Goal: Communication & Community: Participate in discussion

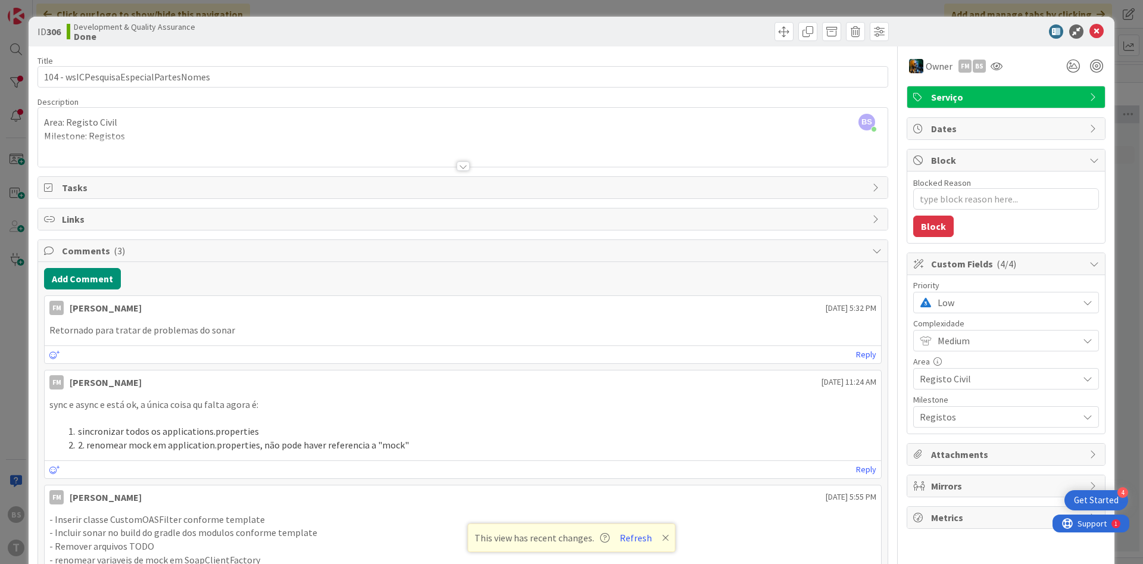
scroll to position [0, 225]
click at [110, 276] on button "Add Comment" at bounding box center [82, 278] width 77 height 21
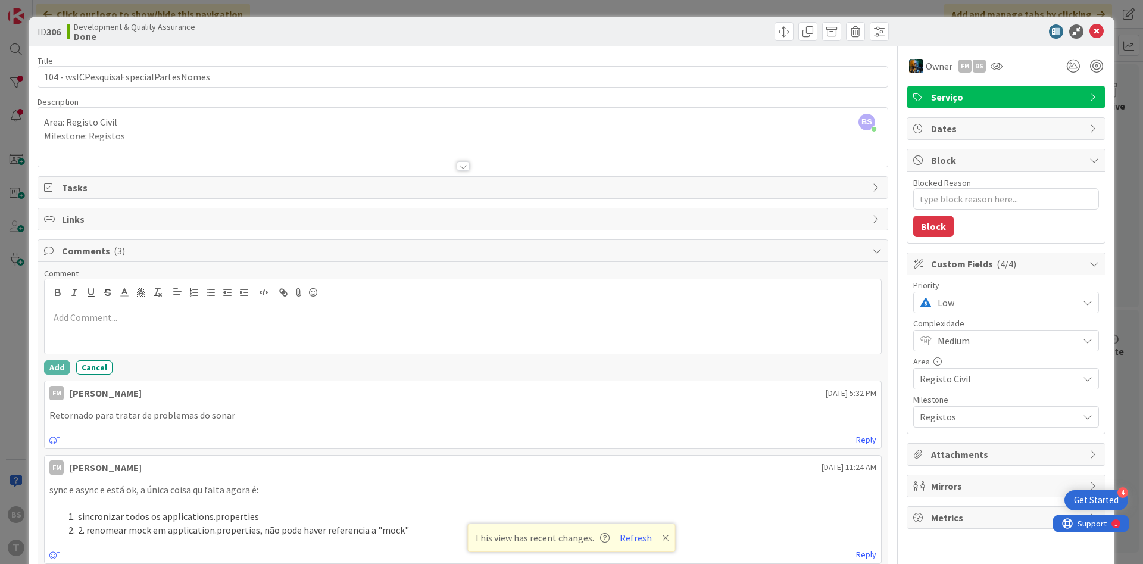
click at [207, 320] on p at bounding box center [462, 318] width 827 height 14
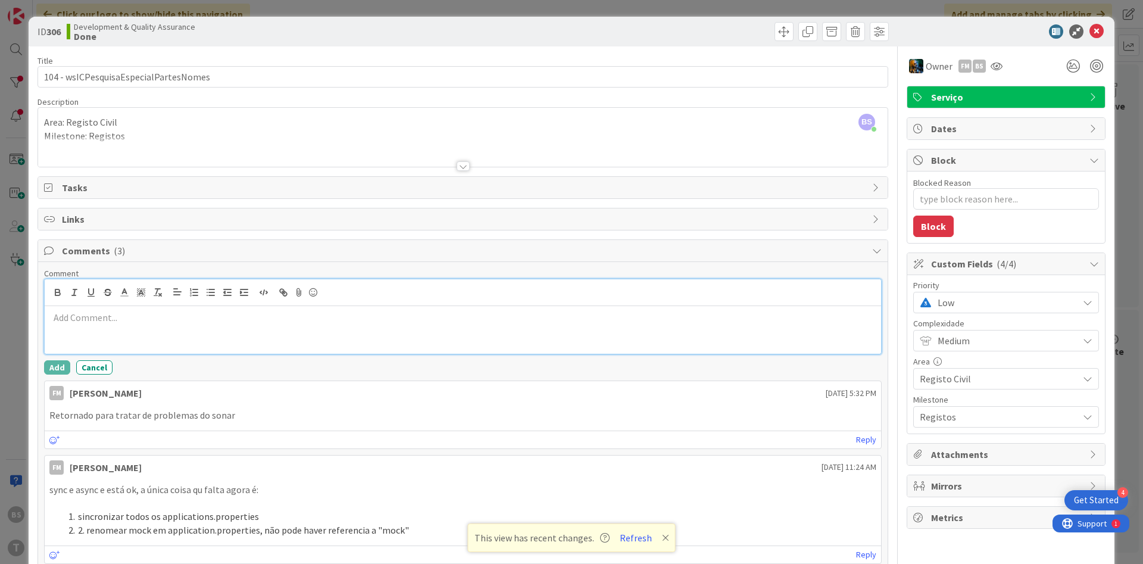
click at [77, 335] on div at bounding box center [463, 330] width 837 height 48
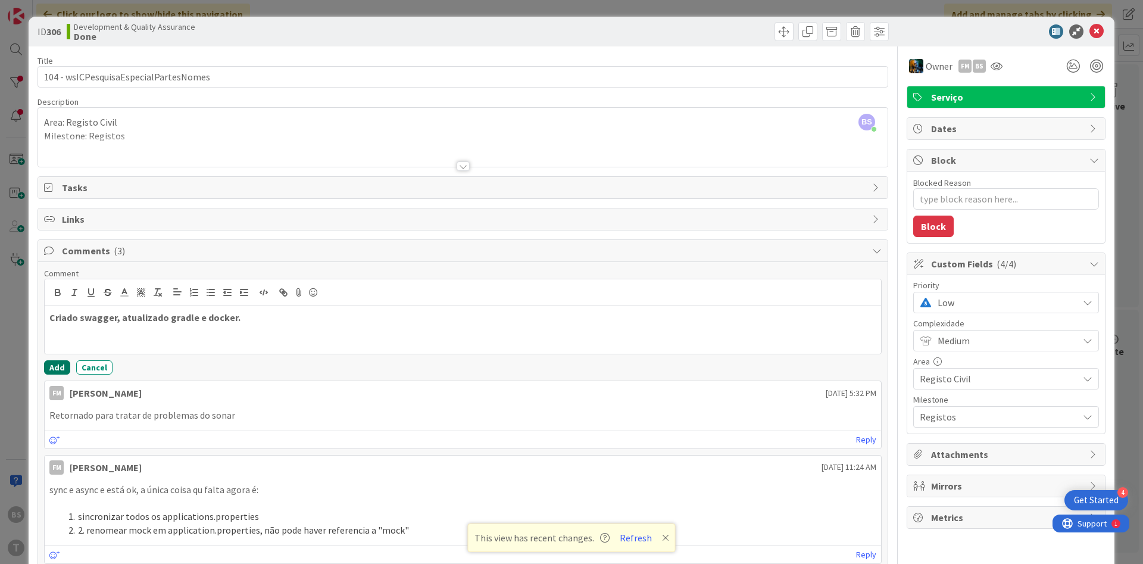
click at [56, 372] on button "Add" at bounding box center [57, 367] width 26 height 14
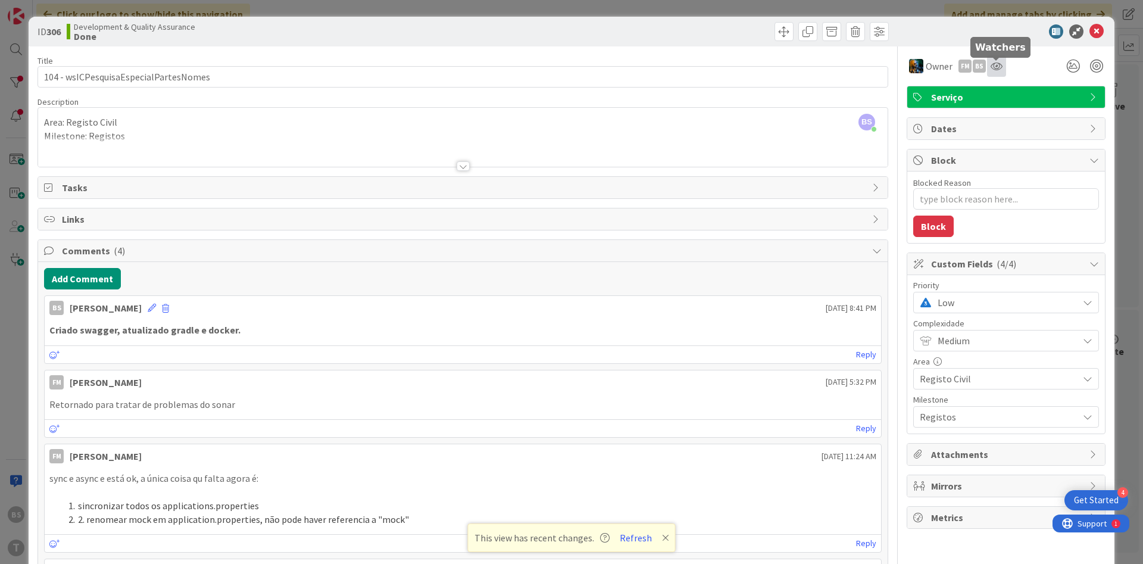
click at [996, 64] on icon at bounding box center [997, 66] width 12 height 10
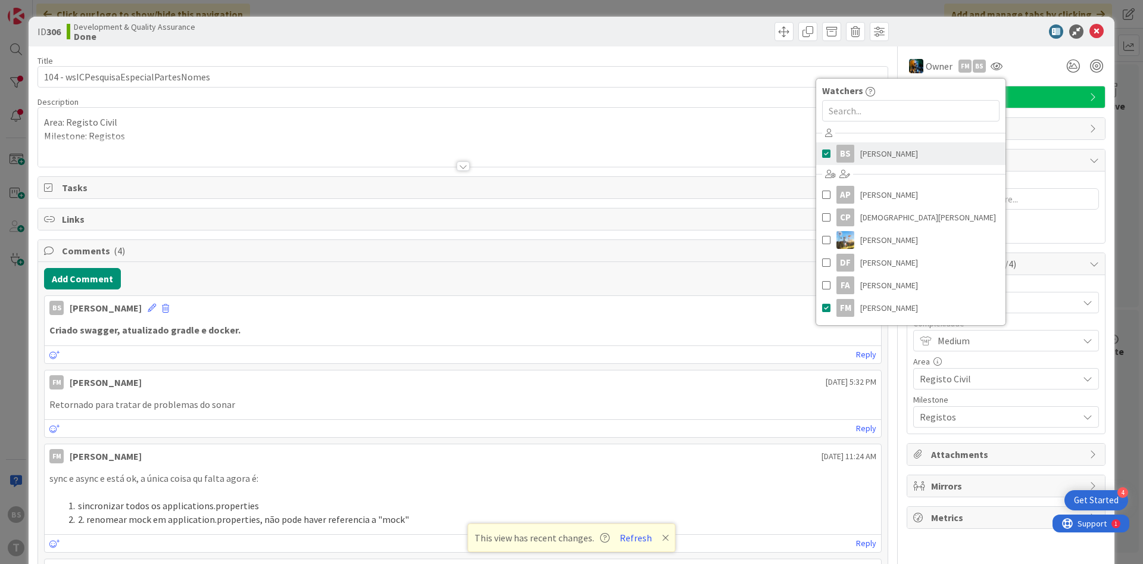
click at [858, 158] on link "BS [PERSON_NAME]" at bounding box center [910, 153] width 189 height 23
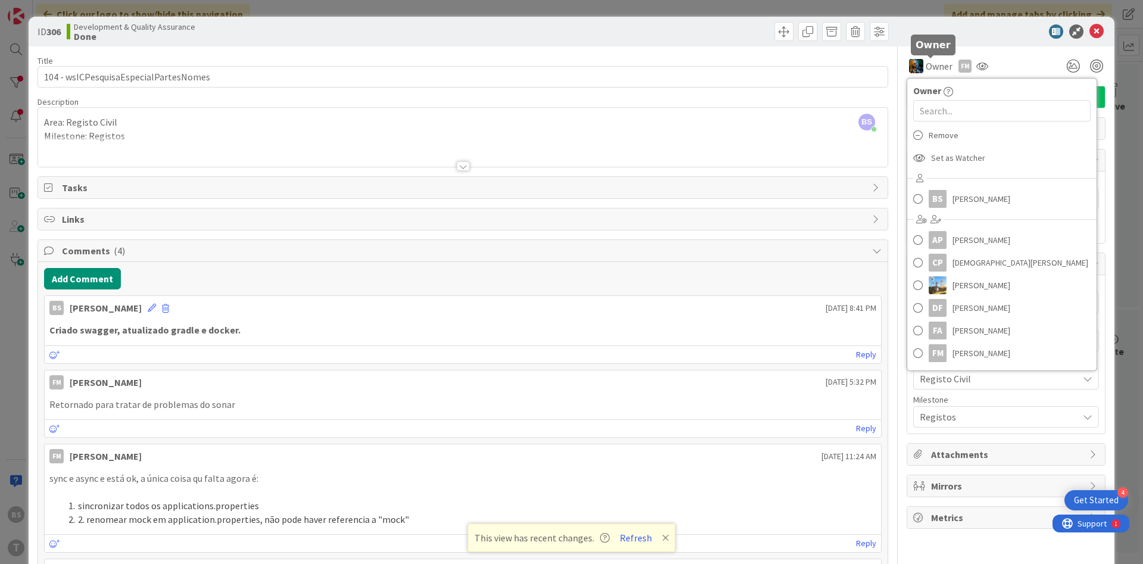
click at [985, 25] on div at bounding box center [1000, 31] width 211 height 14
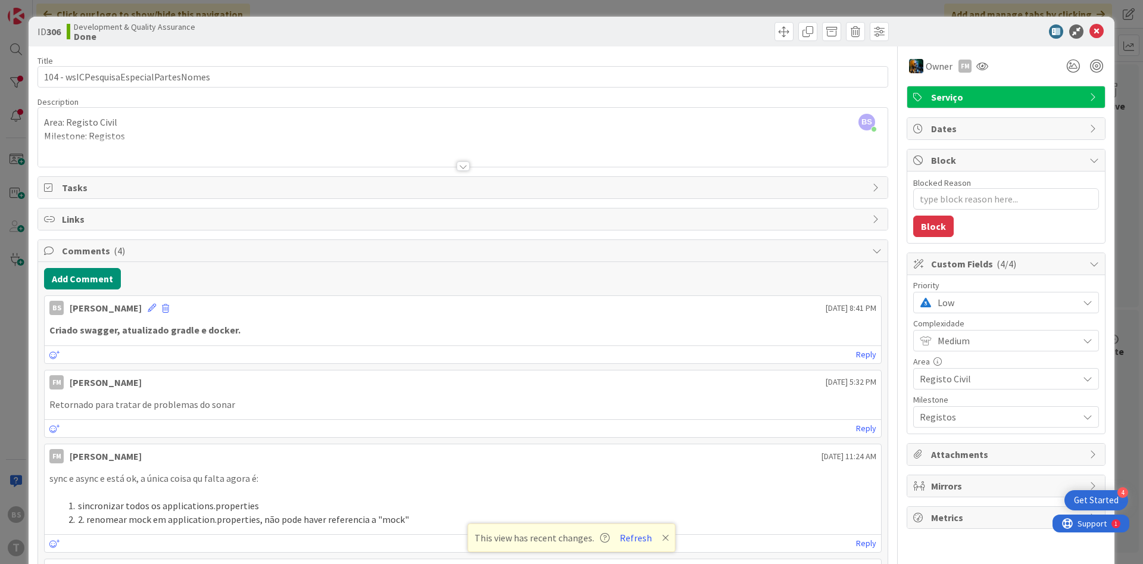
click at [986, 305] on span "Low" at bounding box center [1005, 302] width 135 height 17
click at [970, 356] on span "Critical" at bounding box center [1023, 353] width 138 height 18
type textarea "x"
click at [1097, 28] on icon at bounding box center [1097, 31] width 14 height 14
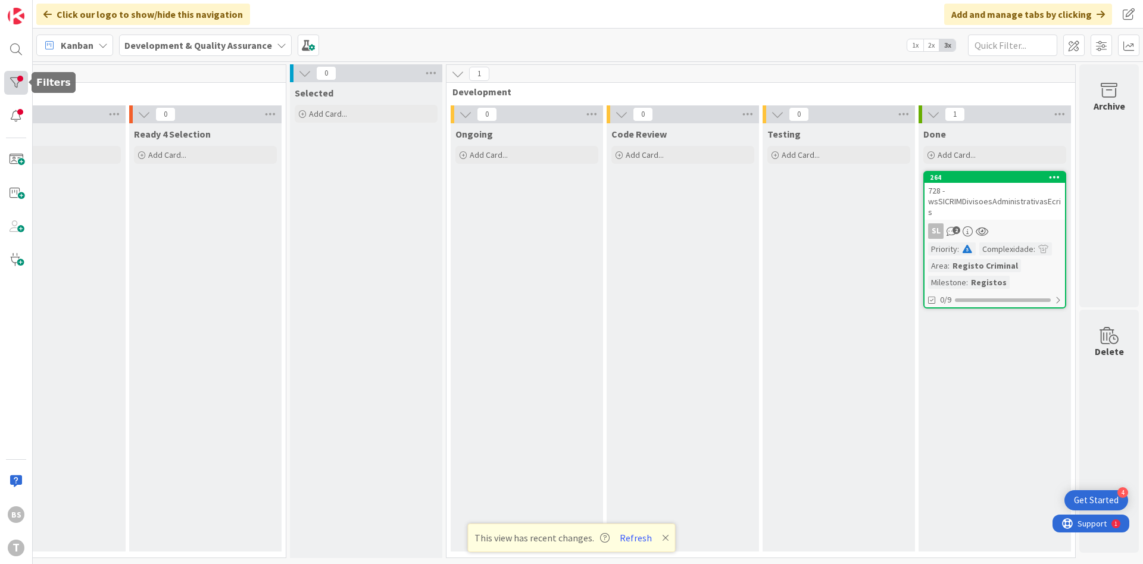
click at [20, 82] on div at bounding box center [16, 83] width 24 height 24
